Goal: Find specific page/section

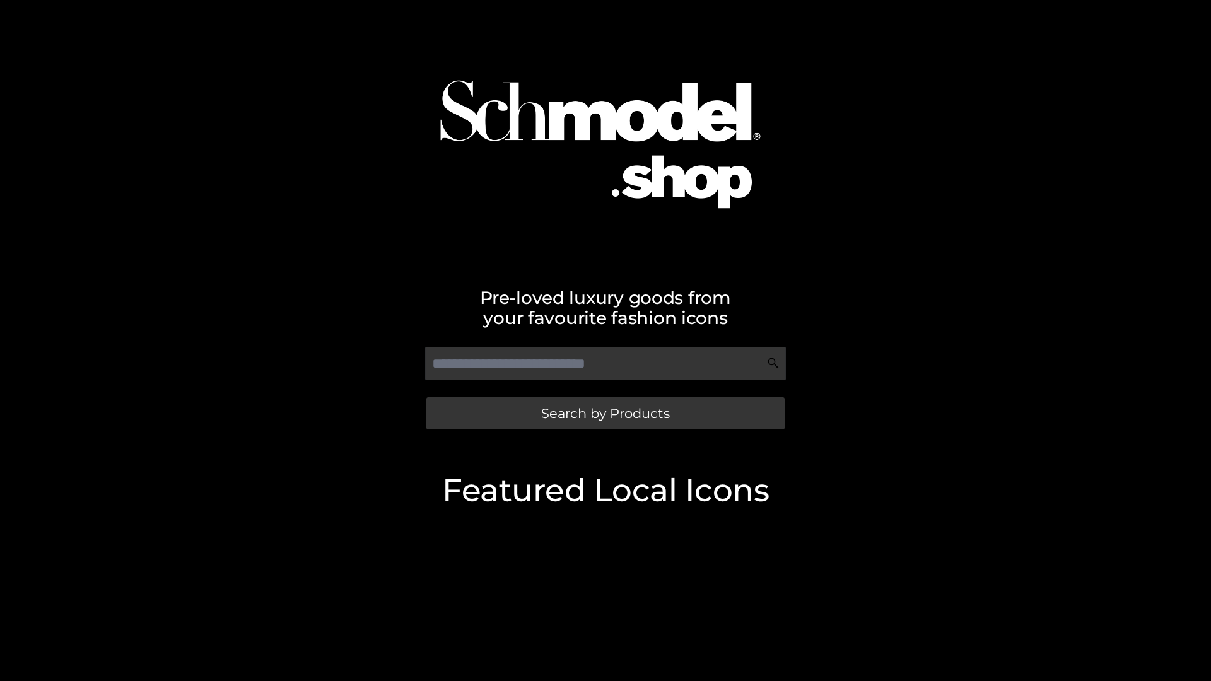
click at [605, 413] on span "Search by Products" at bounding box center [605, 413] width 129 height 13
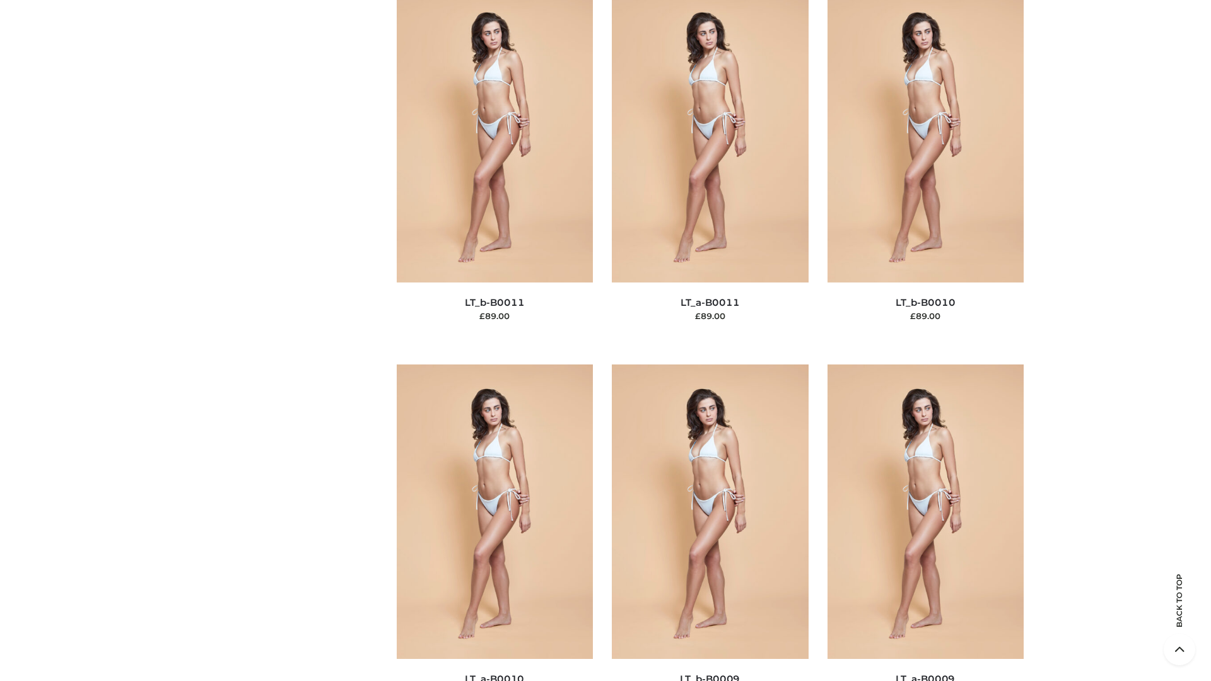
scroll to position [5664, 0]
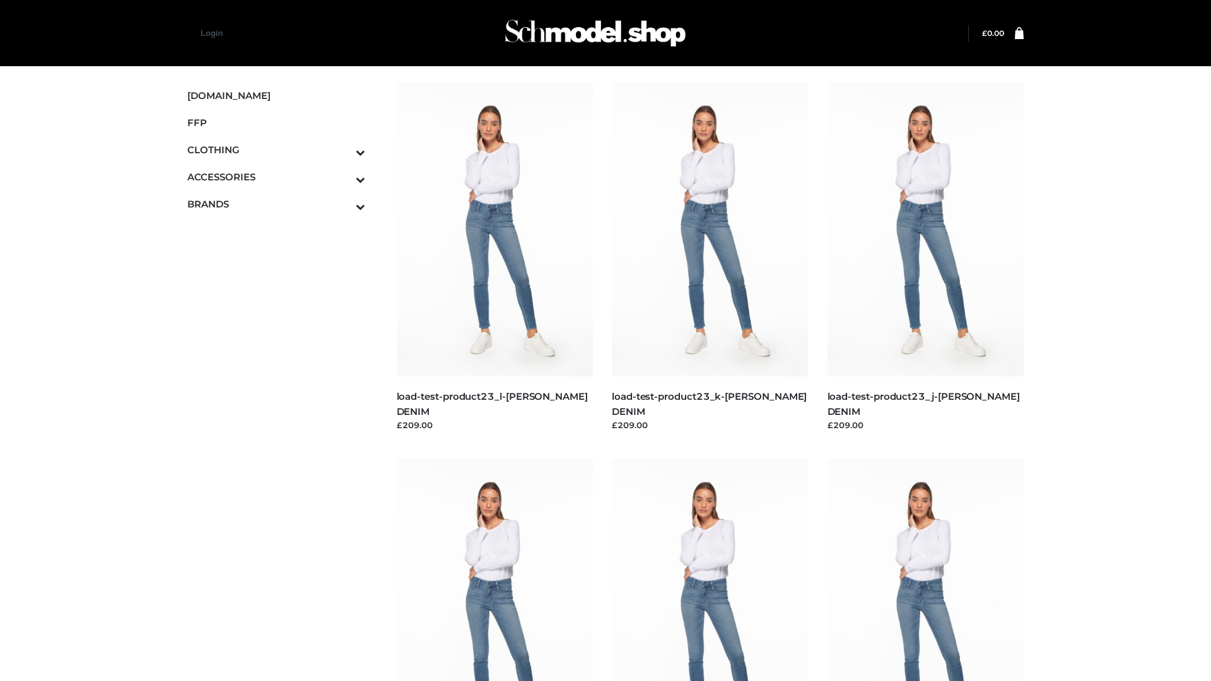
scroll to position [1106, 0]
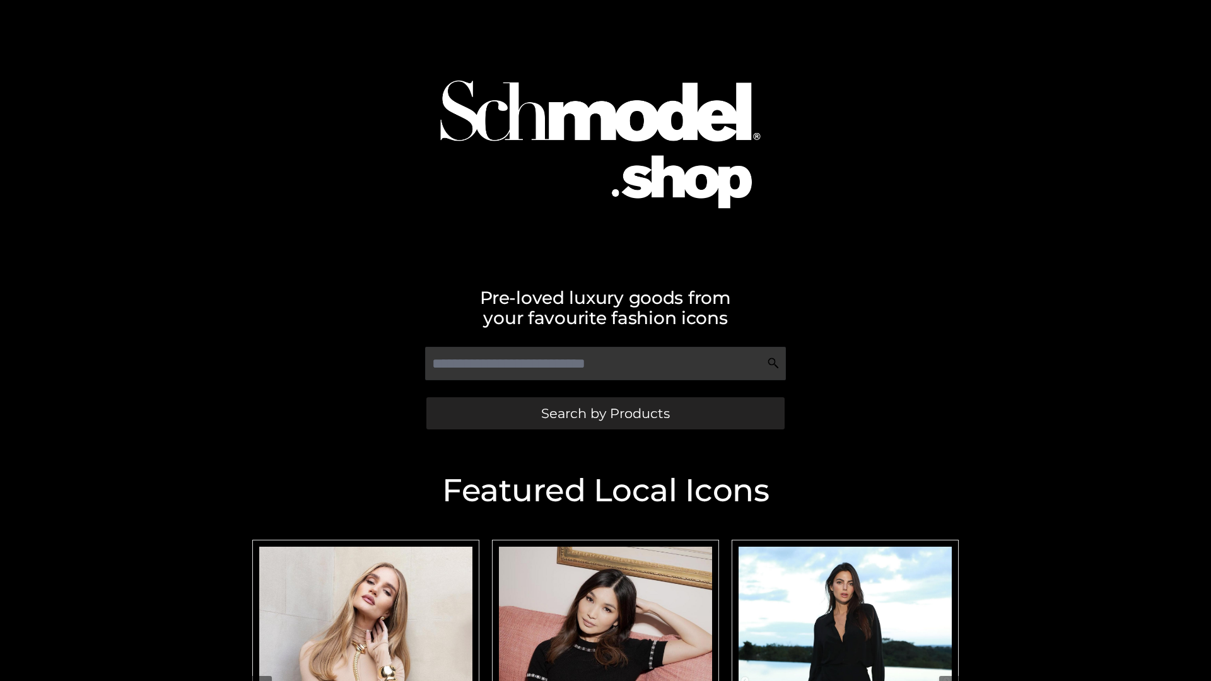
click at [605, 413] on span "Search by Products" at bounding box center [605, 413] width 129 height 13
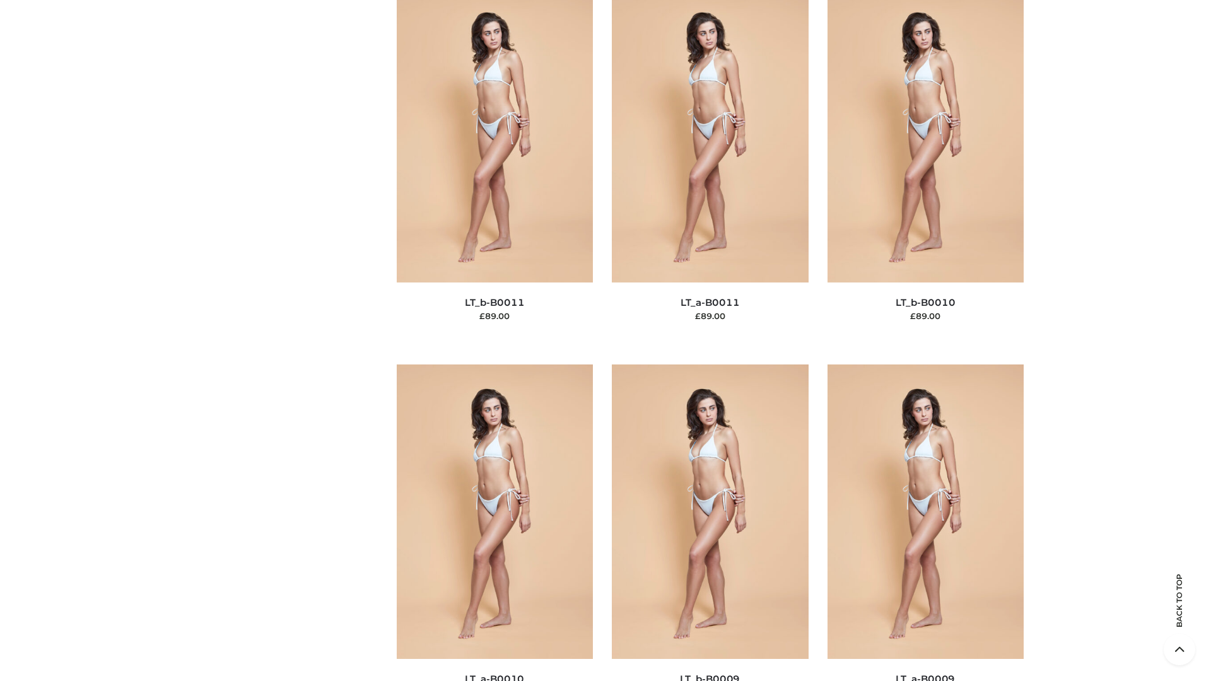
scroll to position [5664, 0]
